Goal: Information Seeking & Learning: Learn about a topic

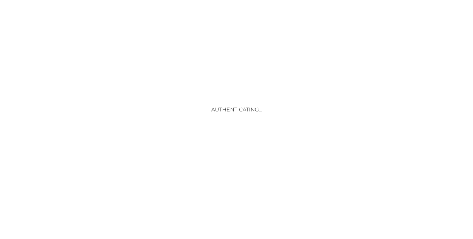
click at [238, 174] on div "Authenticating..." at bounding box center [236, 119] width 473 height 239
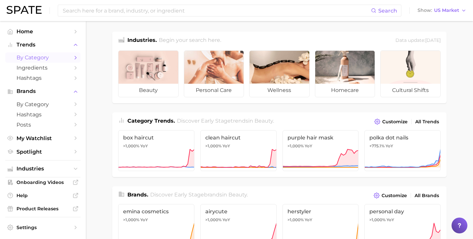
click at [53, 57] on span "by Category" at bounding box center [42, 57] width 53 height 6
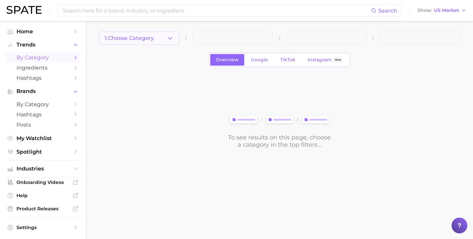
click at [132, 36] on span "1. Choose Category" at bounding box center [129, 38] width 49 height 6
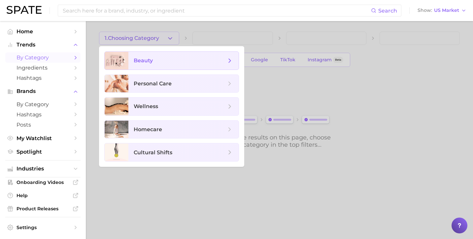
click at [231, 59] on icon at bounding box center [229, 60] width 7 height 7
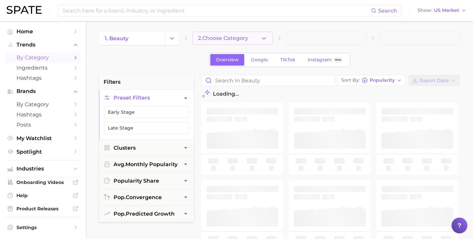
click at [250, 40] on button "2. Choose Category" at bounding box center [232, 38] width 80 height 13
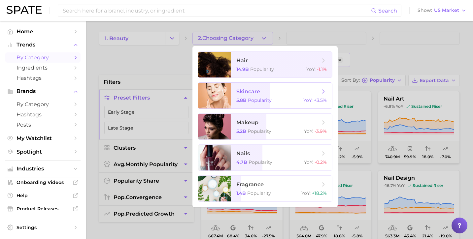
click at [323, 92] on icon at bounding box center [323, 91] width 7 height 7
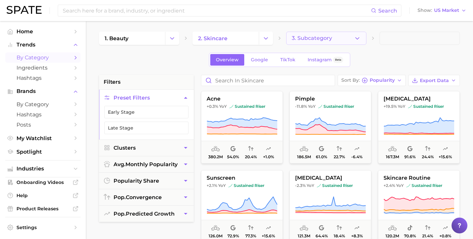
click at [359, 40] on icon "button" at bounding box center [357, 38] width 7 height 7
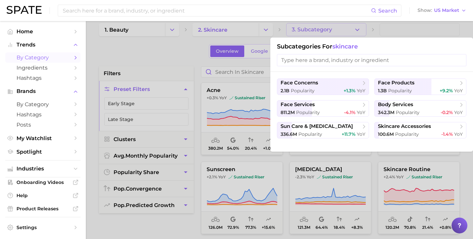
scroll to position [8, 0]
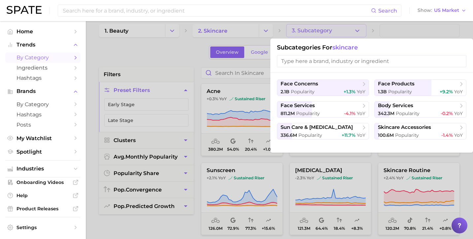
click at [343, 62] on input "search" at bounding box center [371, 61] width 189 height 12
click at [352, 129] on span "sun care & [MEDICAL_DATA]" at bounding box center [320, 127] width 80 height 7
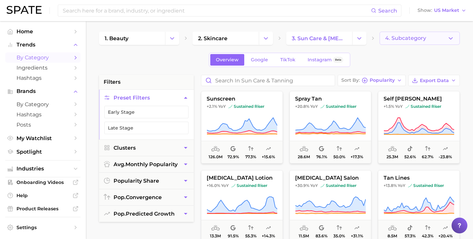
click at [432, 37] on button "4. Subcategory" at bounding box center [419, 38] width 80 height 13
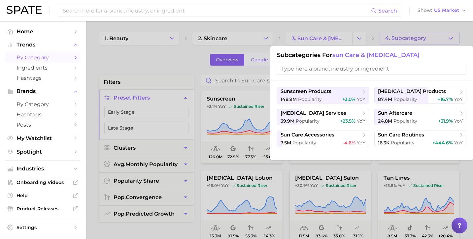
click at [454, 27] on div at bounding box center [236, 119] width 473 height 239
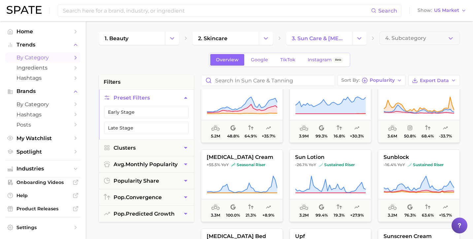
scroll to position [337, 0]
click at [385, 81] on span "Popularity" at bounding box center [381, 80] width 25 height 4
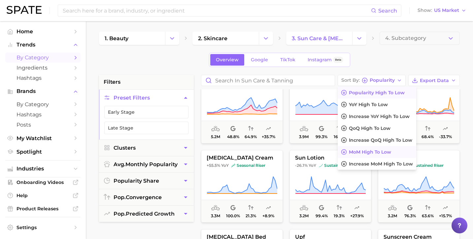
click at [372, 151] on span "MoM high to low" at bounding box center [370, 152] width 42 height 6
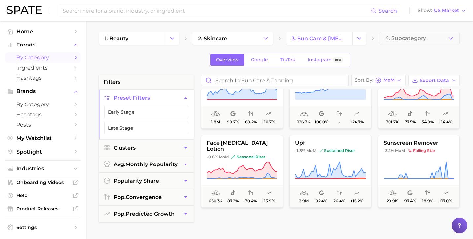
scroll to position [624, 0]
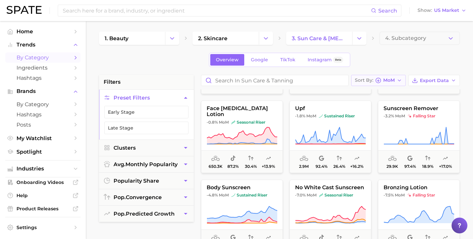
click at [397, 79] on icon "button" at bounding box center [398, 80] width 5 height 5
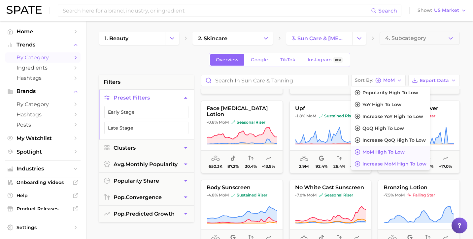
click at [386, 162] on span "Increase MoM high to low" at bounding box center [394, 164] width 64 height 6
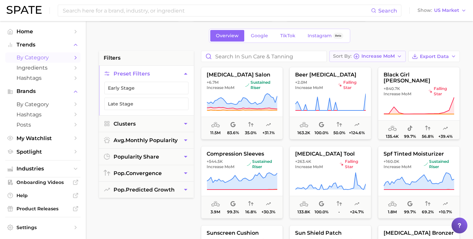
click at [379, 55] on span "Increase MoM" at bounding box center [377, 56] width 33 height 4
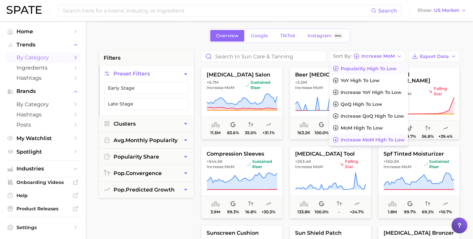
click at [375, 67] on span "Popularity high to low" at bounding box center [368, 69] width 56 height 6
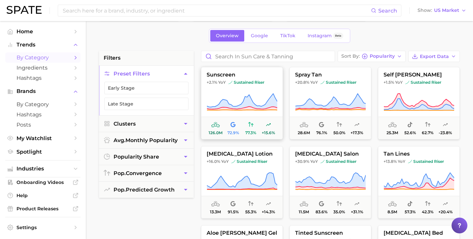
click at [216, 132] on span "126.0m" at bounding box center [215, 133] width 14 height 5
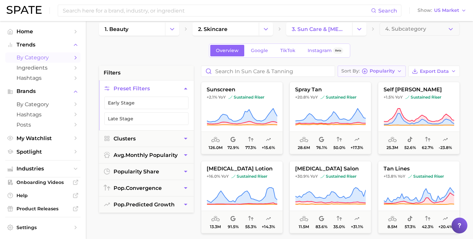
click at [392, 73] on span "Popularity" at bounding box center [381, 71] width 25 height 4
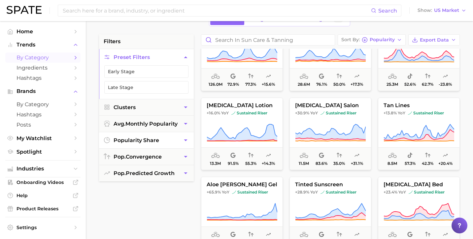
scroll to position [37, 0]
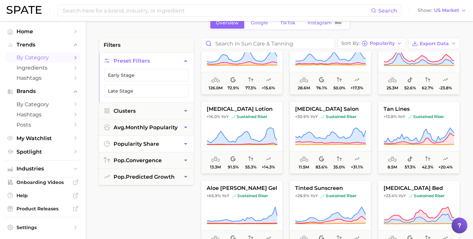
click at [145, 148] on button "popularity share" at bounding box center [146, 144] width 95 height 16
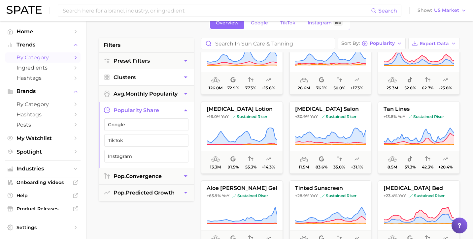
click at [144, 81] on button "Clusters" at bounding box center [146, 77] width 95 height 16
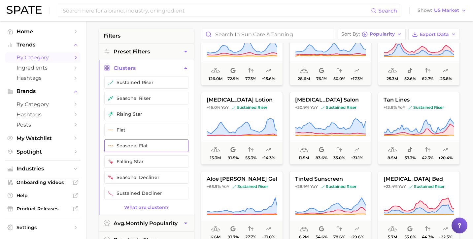
scroll to position [40, 0]
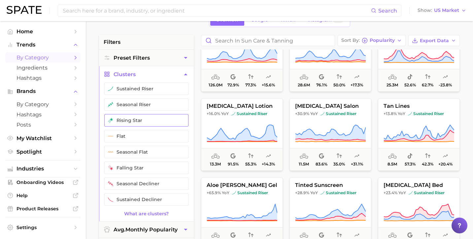
click at [146, 123] on button "rising star" at bounding box center [146, 120] width 84 height 13
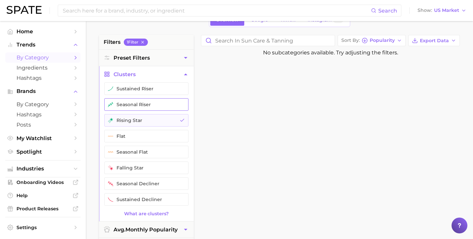
click at [140, 107] on button "seasonal riser" at bounding box center [146, 104] width 84 height 13
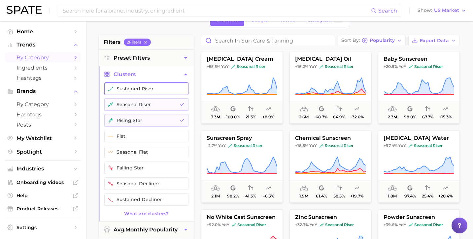
click at [139, 90] on button "sustained riser" at bounding box center [146, 88] width 84 height 13
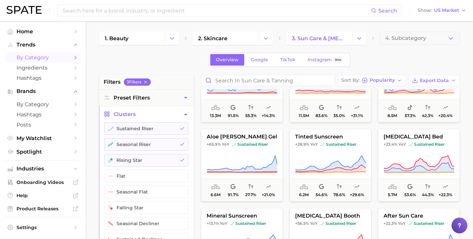
scroll to position [123, 0]
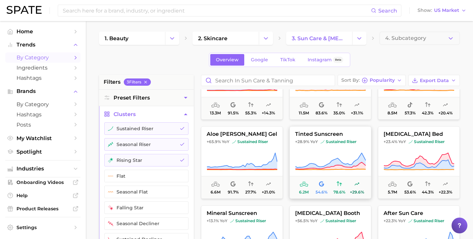
click at [353, 151] on button "tinted sunscreen +28.9% YoY sustained riser 6.2m 54.6% 78.6% +29.6%" at bounding box center [330, 162] width 82 height 73
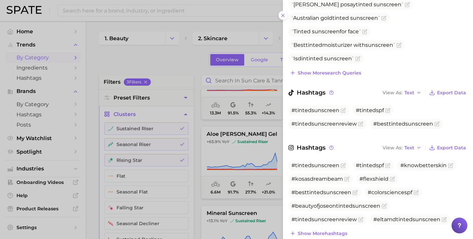
scroll to position [280, 0]
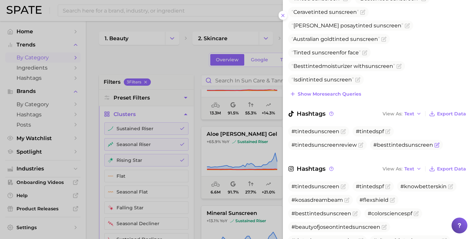
click at [436, 143] on icon "Flag as miscategorized or irrelevant" at bounding box center [437, 144] width 3 height 3
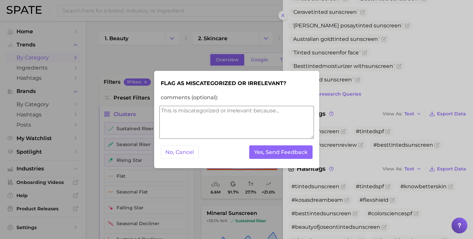
click at [204, 46] on div at bounding box center [236, 119] width 473 height 239
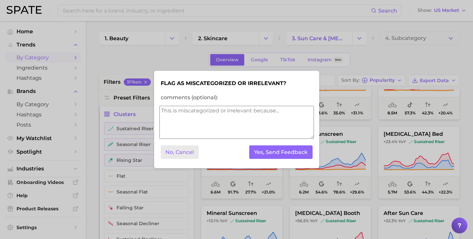
click at [183, 151] on button "No, Cancel" at bounding box center [180, 152] width 38 height 14
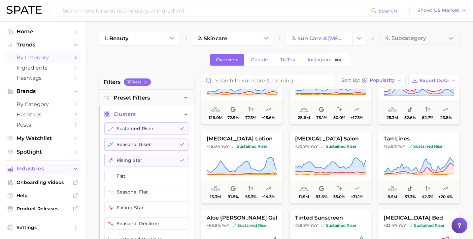
scroll to position [20, 0]
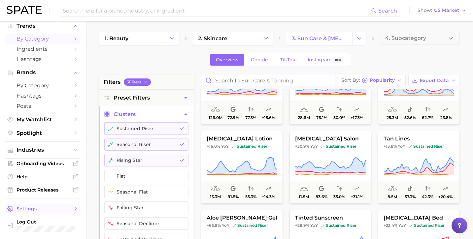
click at [50, 212] on link "Settings" at bounding box center [42, 209] width 75 height 10
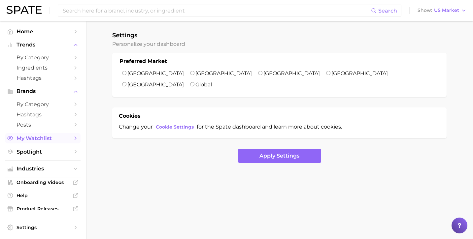
click at [55, 139] on span "My Watchlist" at bounding box center [42, 138] width 53 height 6
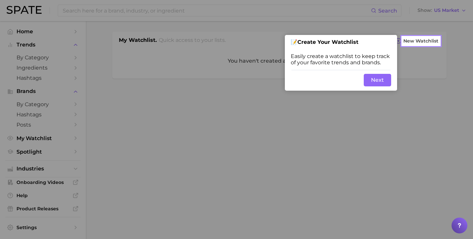
click at [377, 81] on button "Next" at bounding box center [376, 80] width 27 height 13
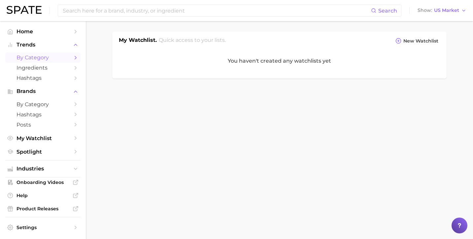
click at [45, 59] on span "by Category" at bounding box center [42, 57] width 53 height 6
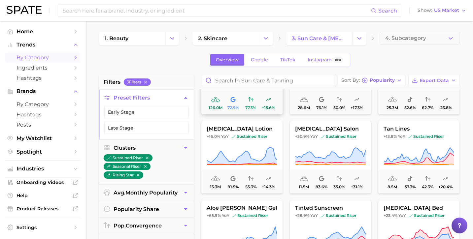
scroll to position [49, 0]
click at [179, 210] on button "popularity share" at bounding box center [146, 209] width 95 height 16
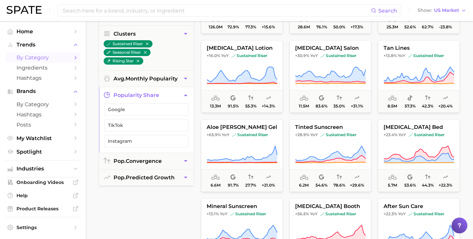
scroll to position [80, 0]
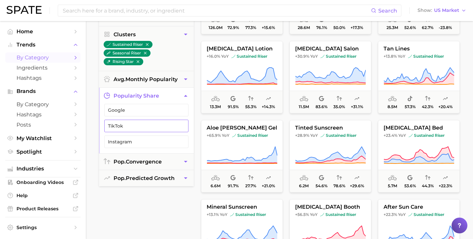
click at [146, 127] on span "TikTok" at bounding box center [141, 125] width 66 height 5
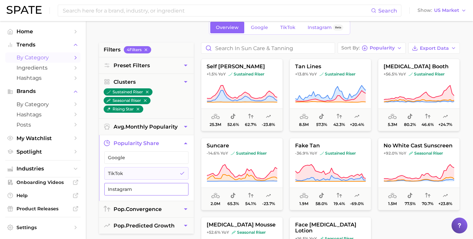
scroll to position [31, 0]
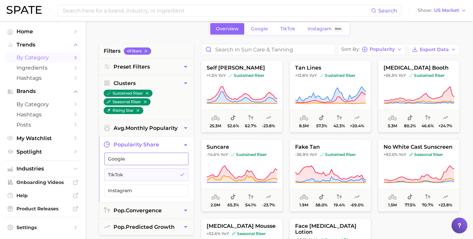
click at [159, 163] on button "Google" at bounding box center [146, 159] width 84 height 13
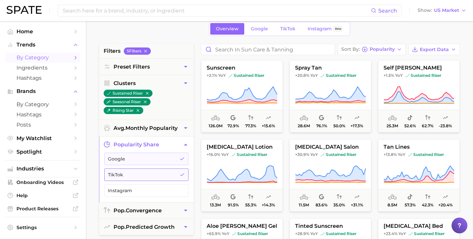
click at [158, 171] on button "TikTok" at bounding box center [146, 175] width 84 height 13
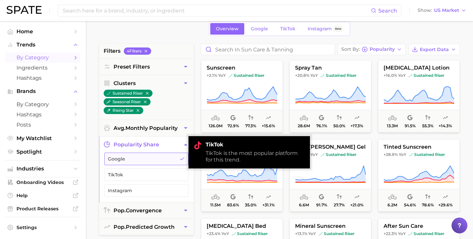
click at [161, 159] on span "Google" at bounding box center [141, 158] width 66 height 5
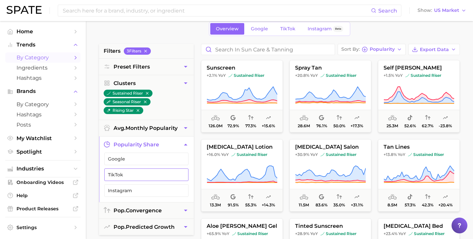
click at [163, 172] on button "TikTok" at bounding box center [146, 175] width 84 height 13
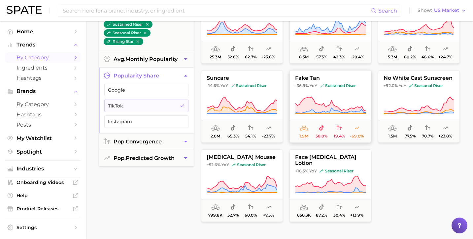
scroll to position [99, 0]
